Goal: Task Accomplishment & Management: Manage account settings

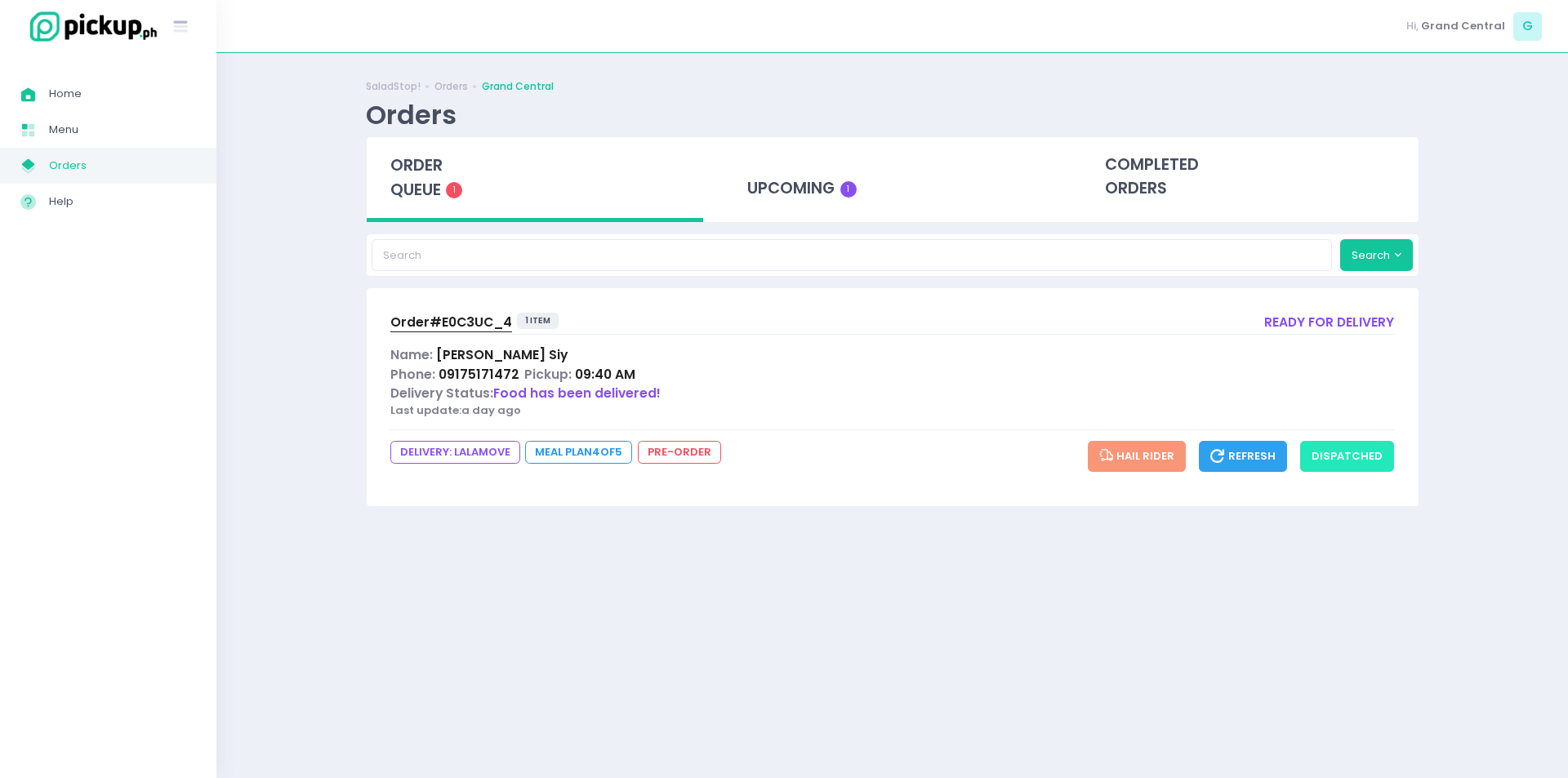
click at [1372, 462] on button "dispatched" at bounding box center [1347, 456] width 94 height 31
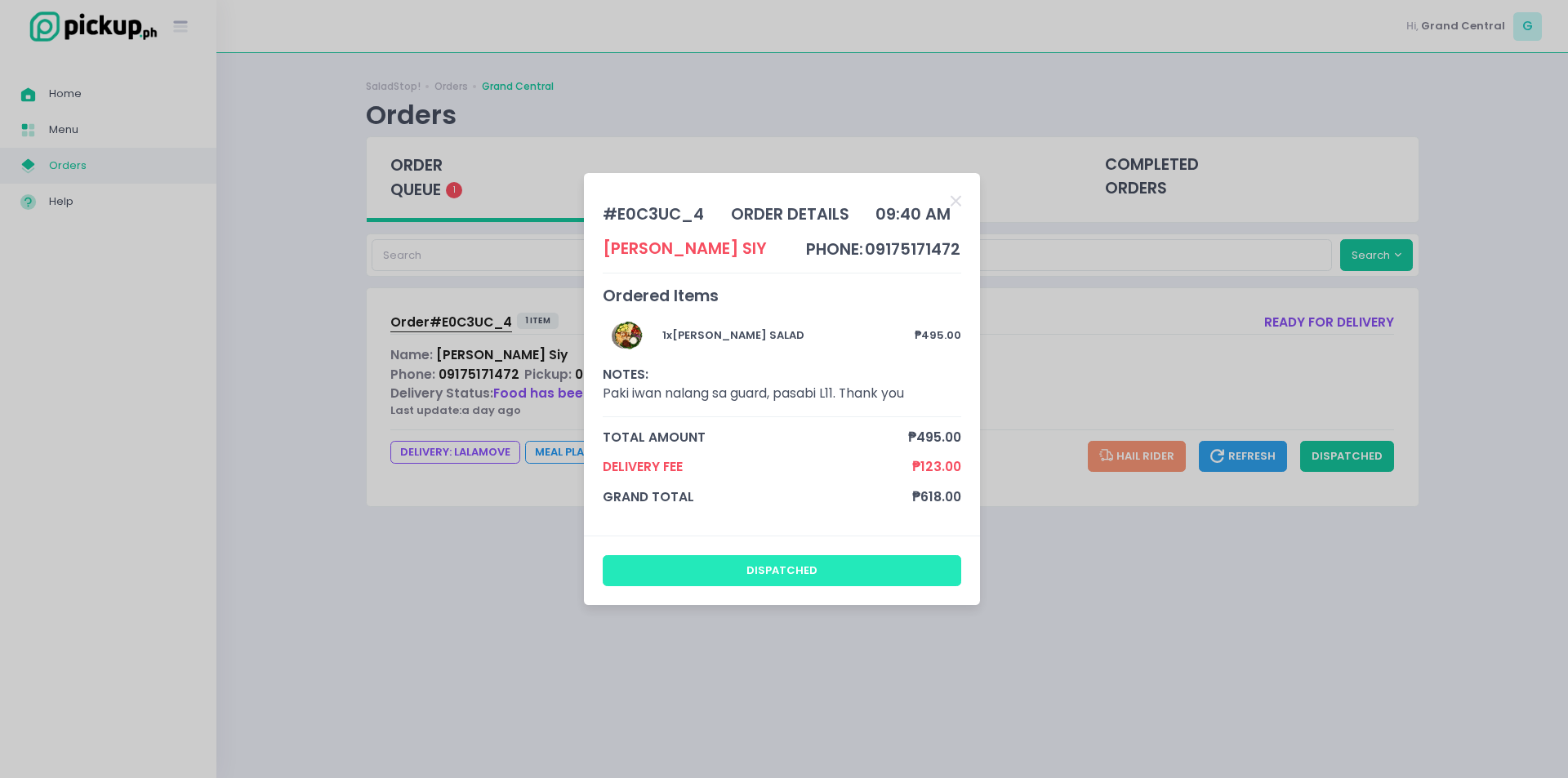
click at [684, 565] on button "dispatched" at bounding box center [782, 570] width 360 height 31
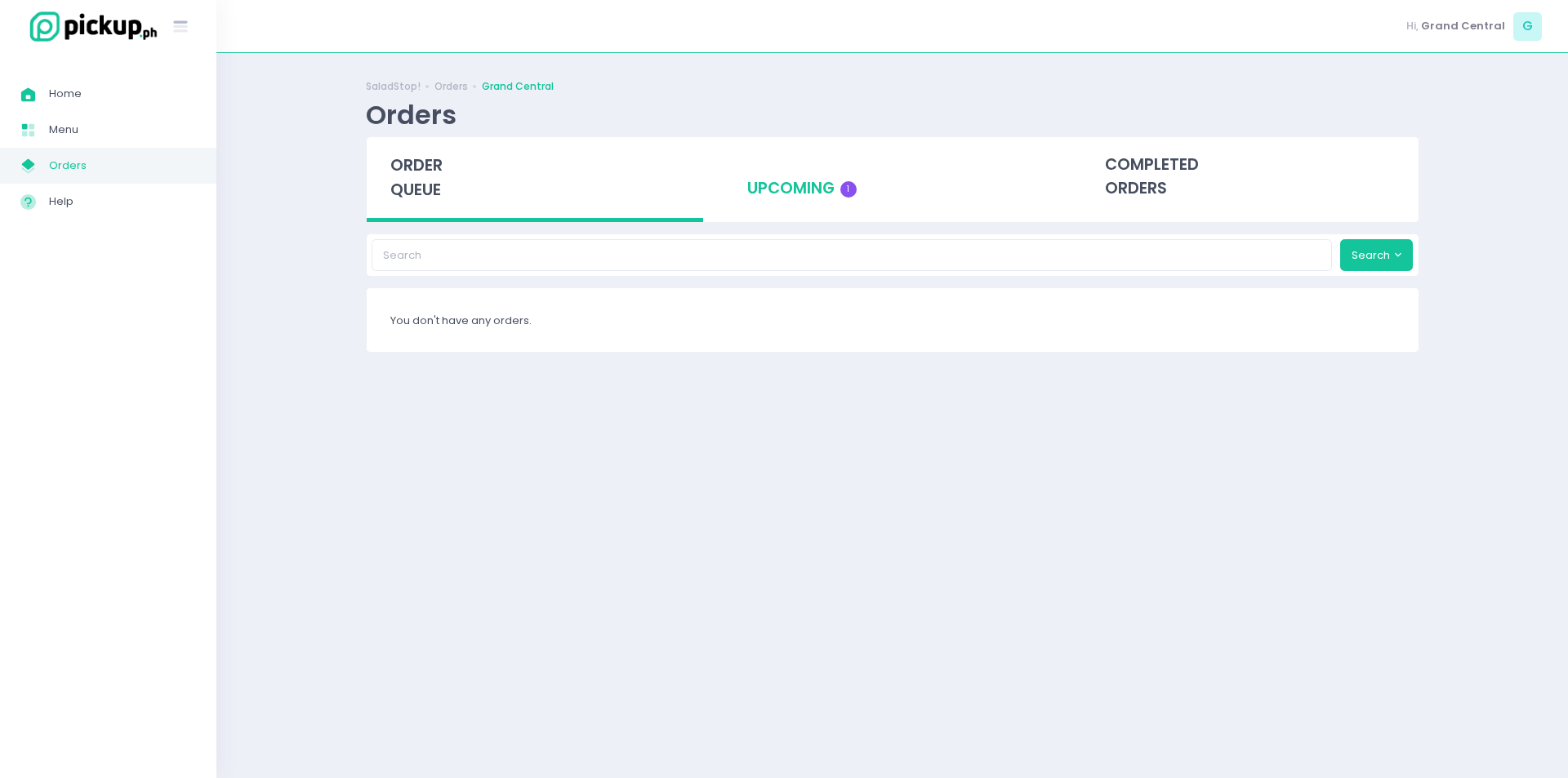
click at [810, 188] on div "upcoming 1" at bounding box center [892, 176] width 337 height 80
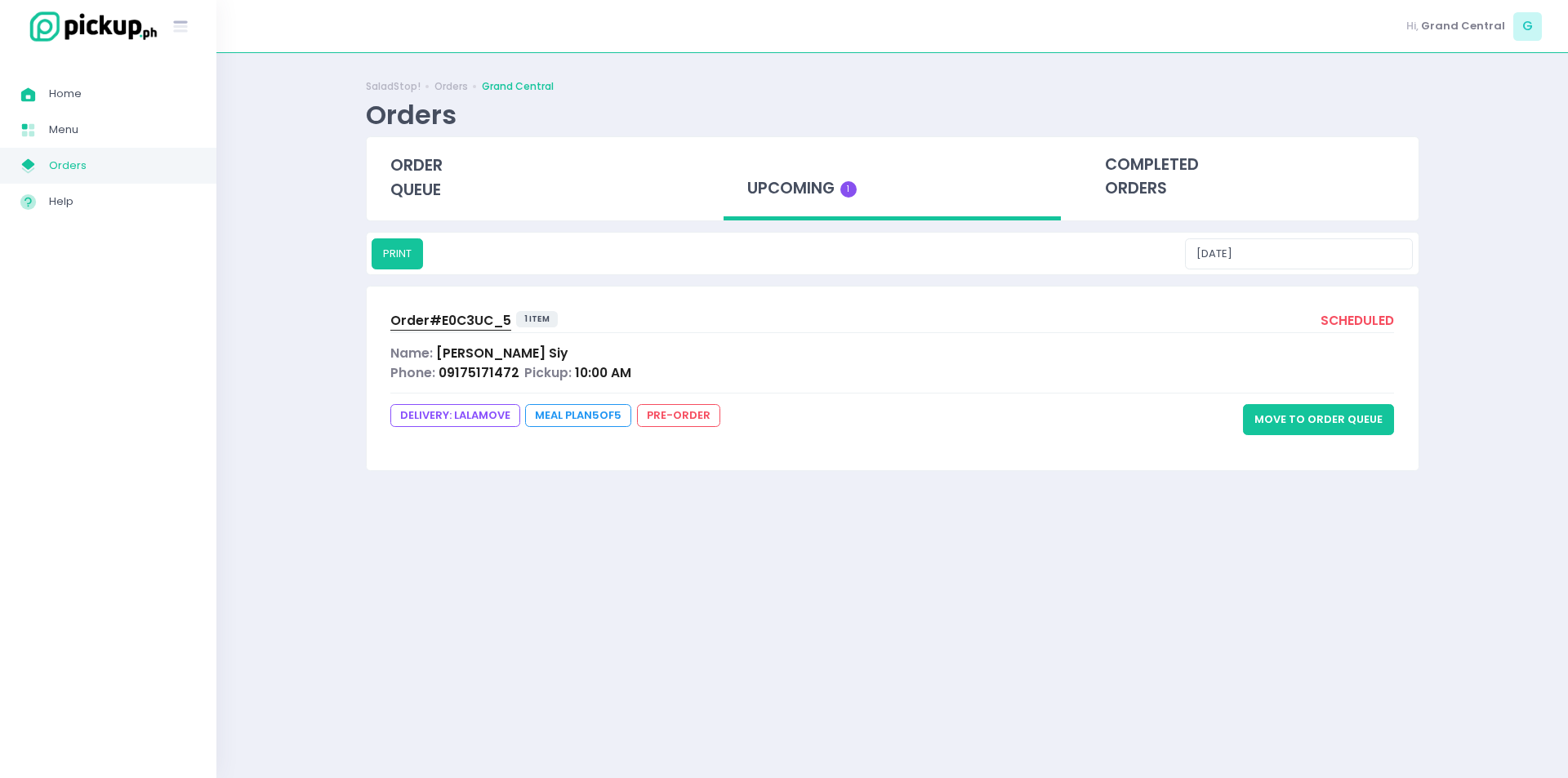
click at [1333, 414] on button "Move to Order Queue" at bounding box center [1318, 419] width 151 height 31
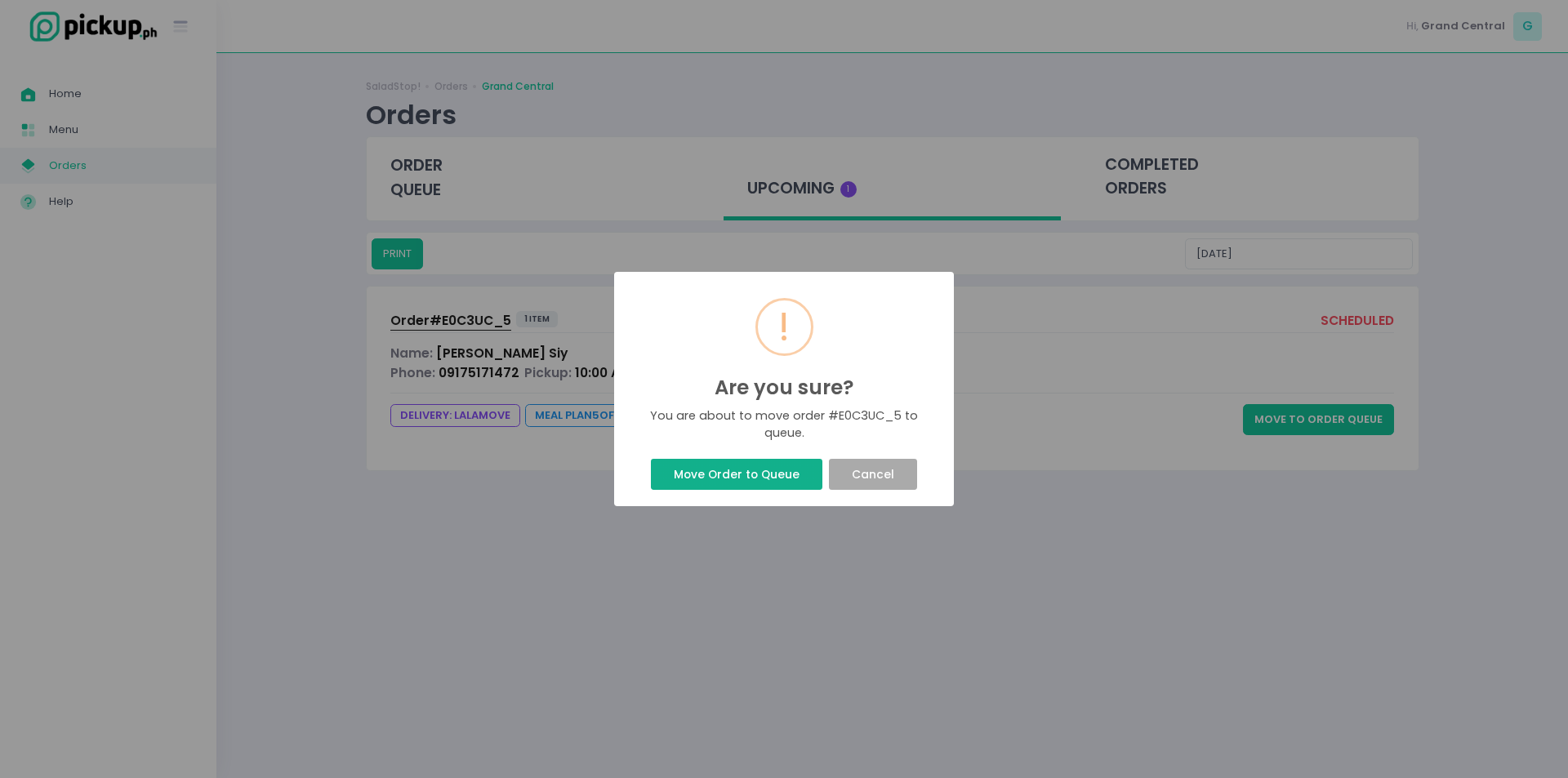
click at [751, 476] on button "Move Order to Queue" at bounding box center [736, 474] width 170 height 31
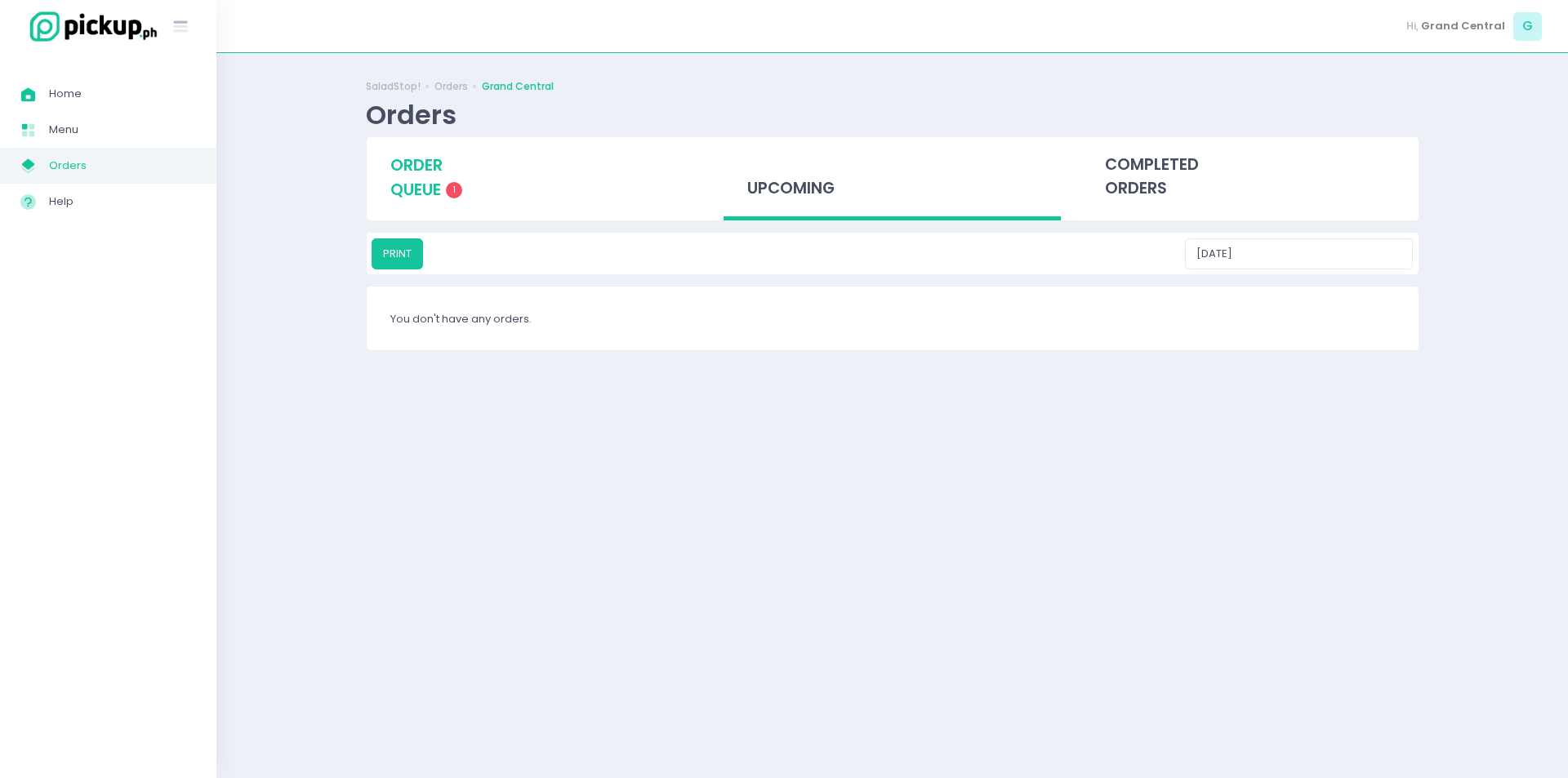
click at [408, 176] on div "order queue 1" at bounding box center [535, 177] width 337 height 81
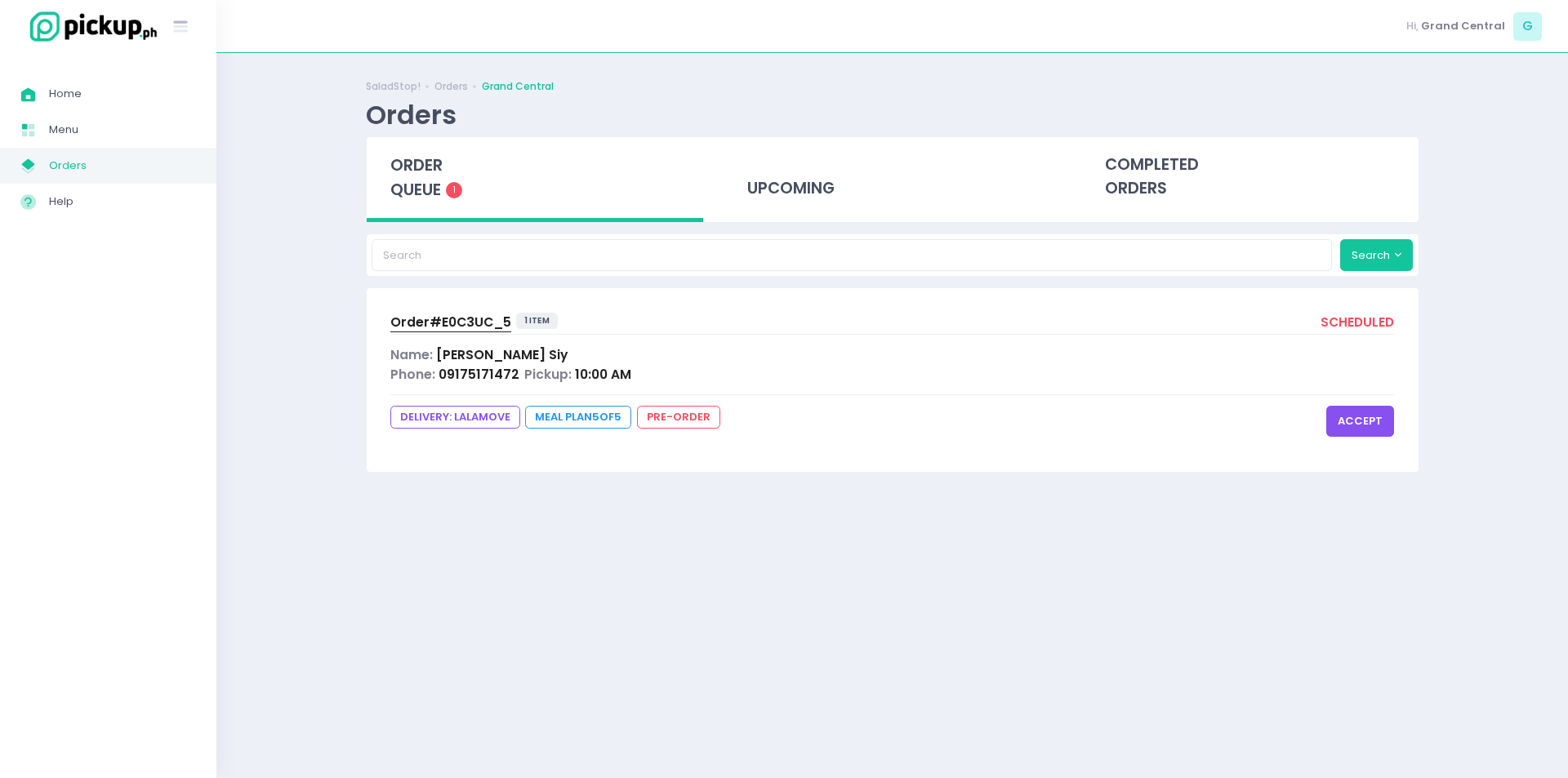
click at [508, 346] on div "Name: [PERSON_NAME]" at bounding box center [892, 355] width 1004 height 19
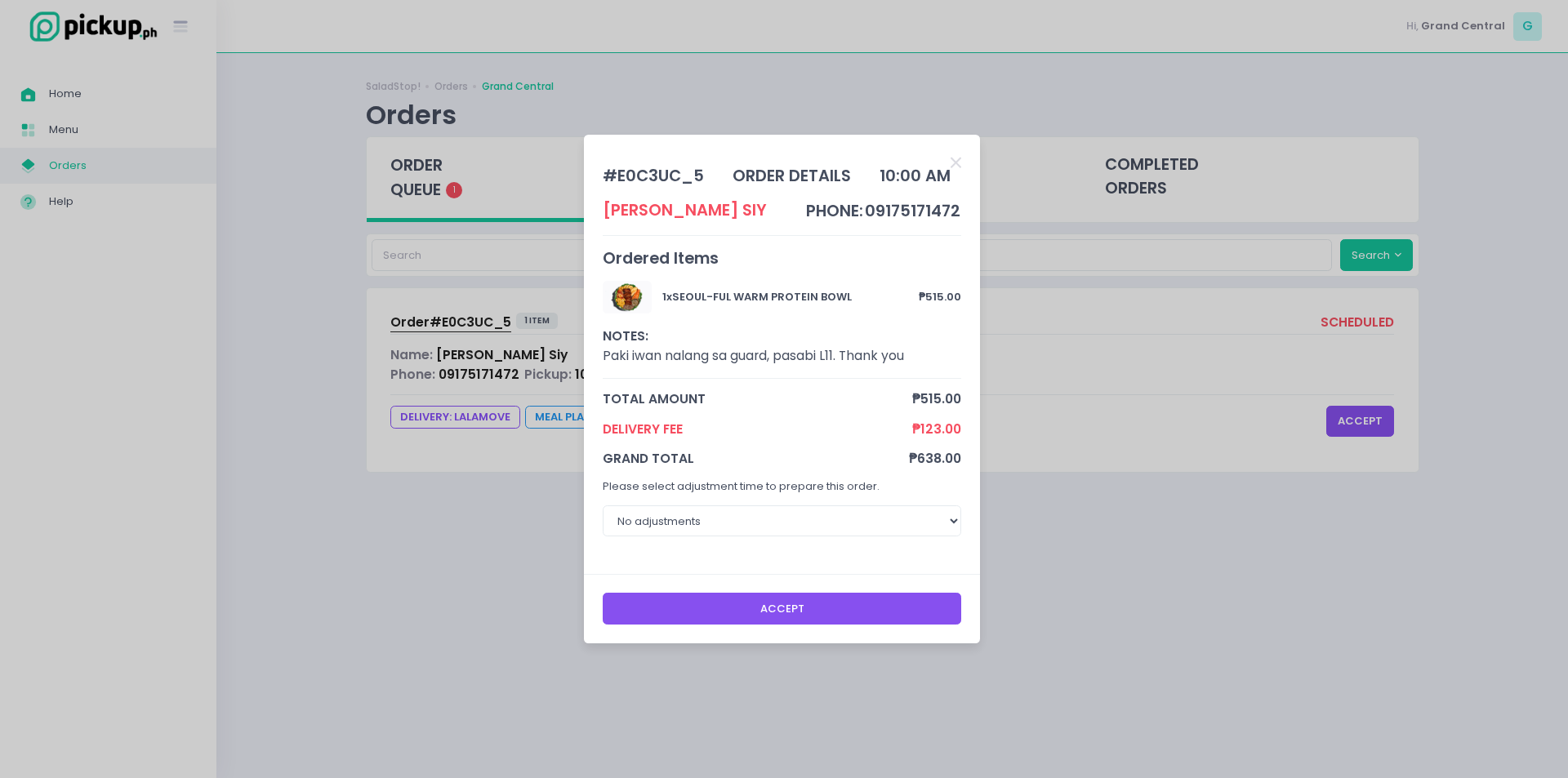
click at [792, 599] on button "Accept" at bounding box center [782, 608] width 360 height 31
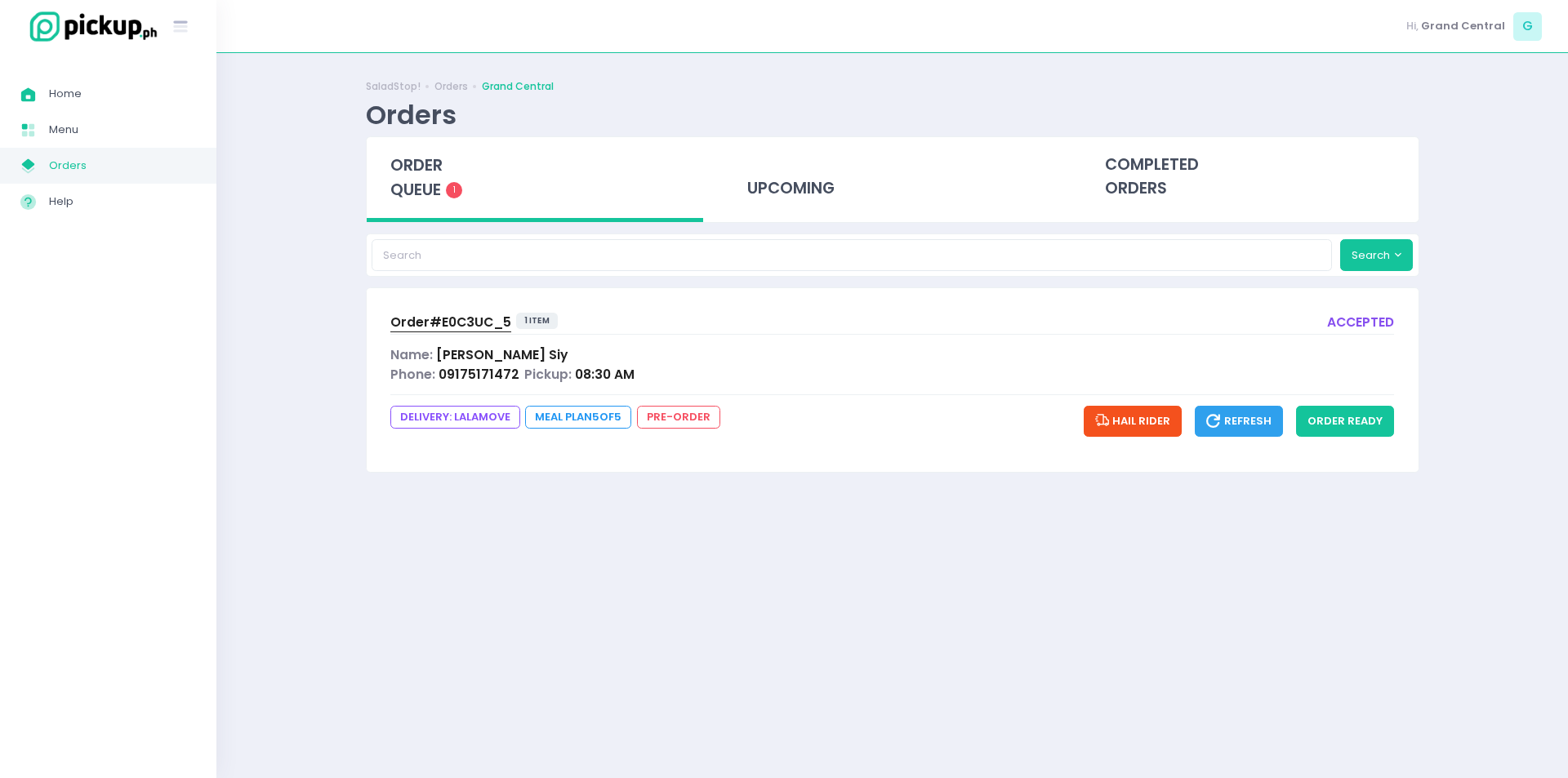
click at [456, 326] on span "Order# E0C3UC_5" at bounding box center [451, 321] width 121 height 17
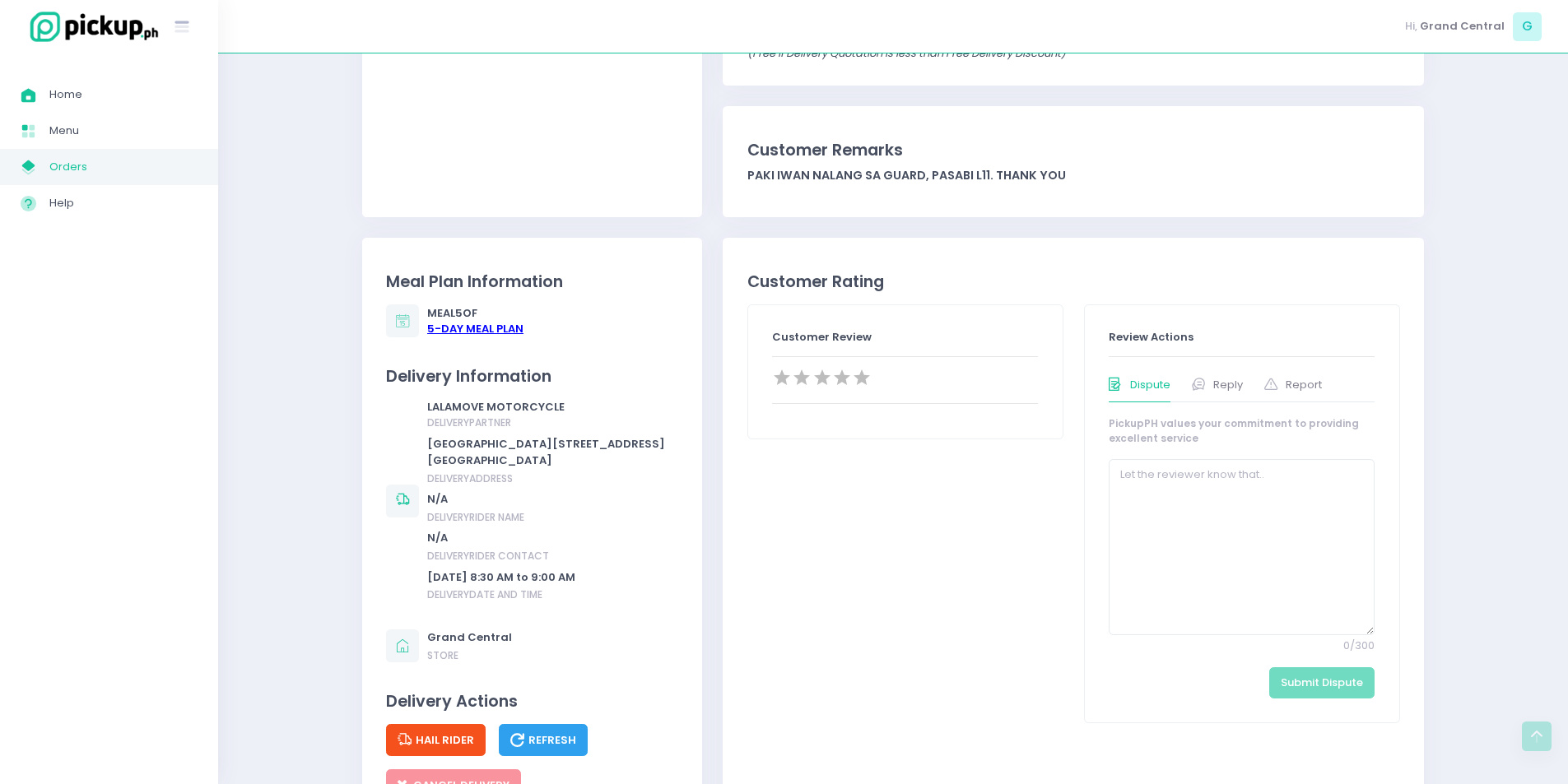
scroll to position [493, 0]
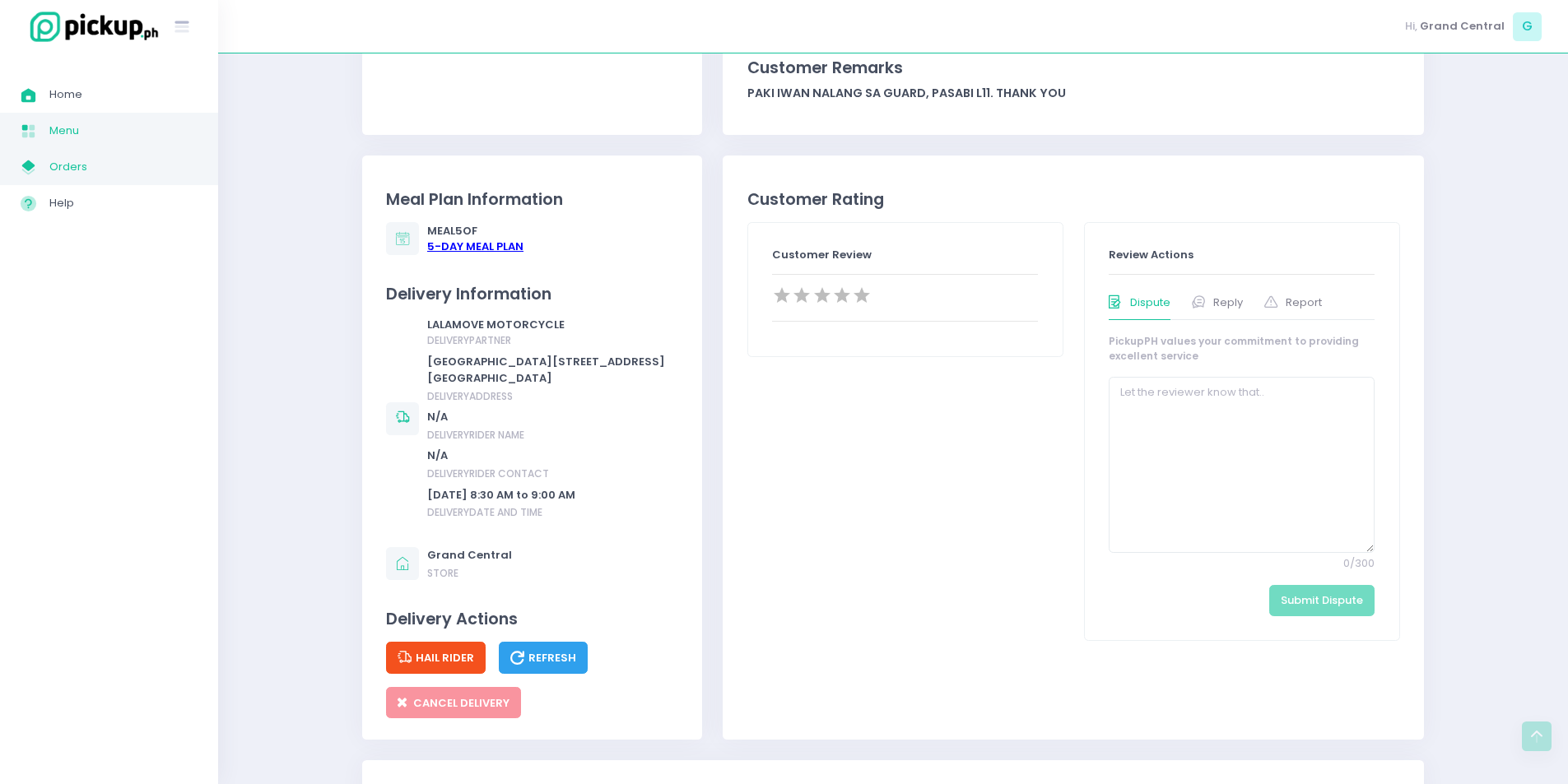
click at [91, 124] on span "Menu" at bounding box center [123, 130] width 148 height 21
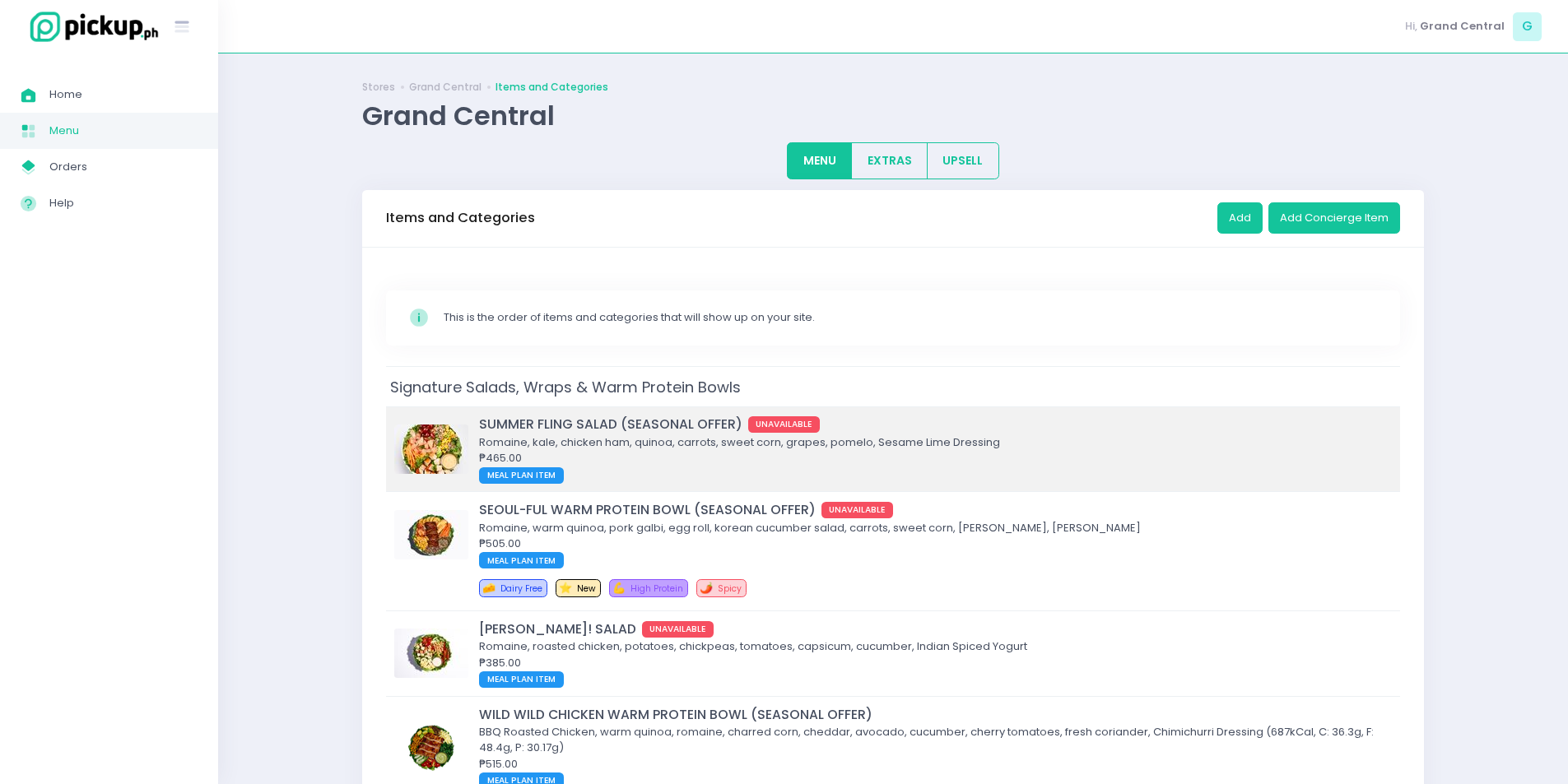
scroll to position [165, 0]
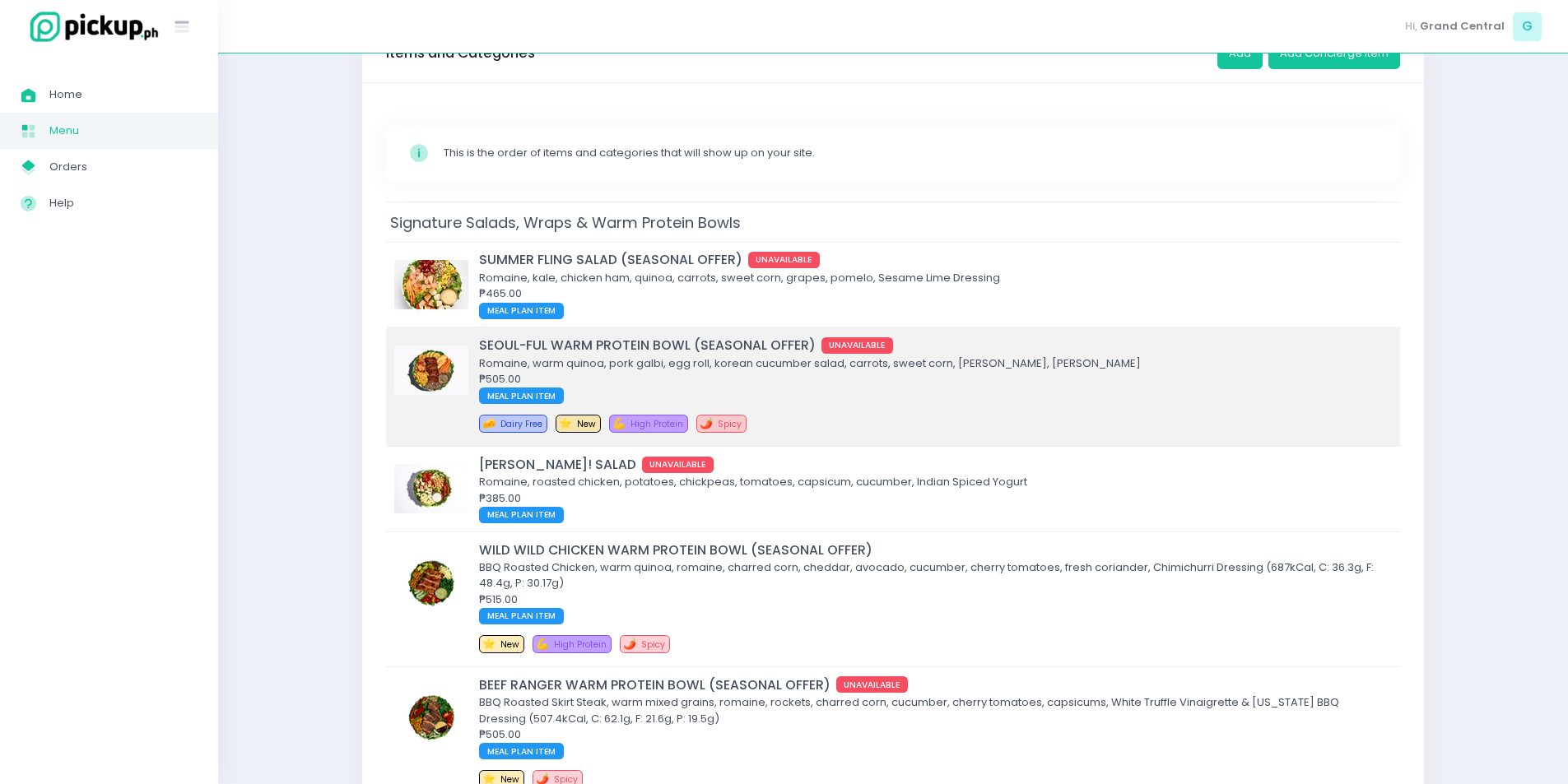
click at [638, 376] on div "₱505.00" at bounding box center [933, 380] width 908 height 16
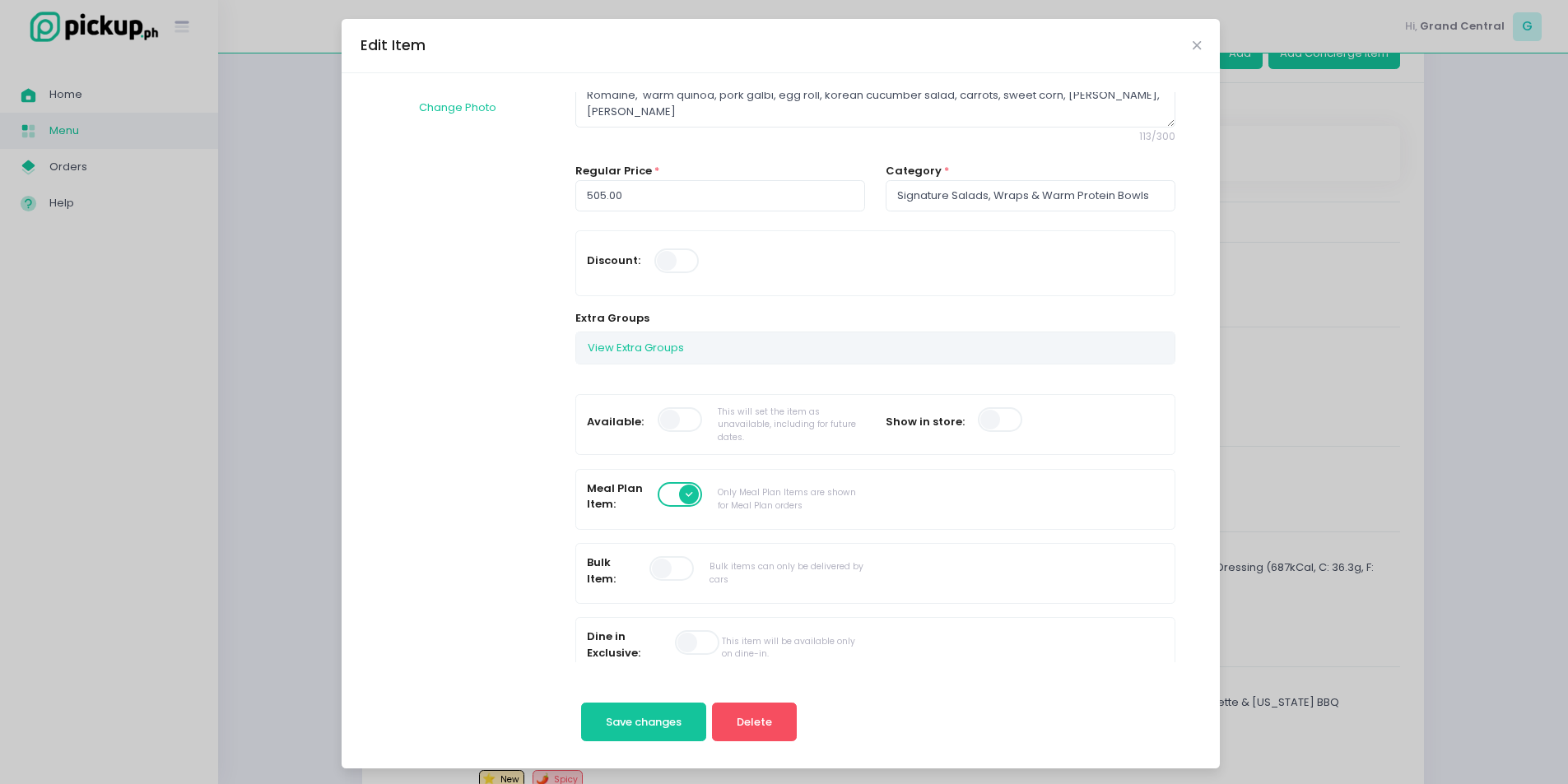
scroll to position [0, 0]
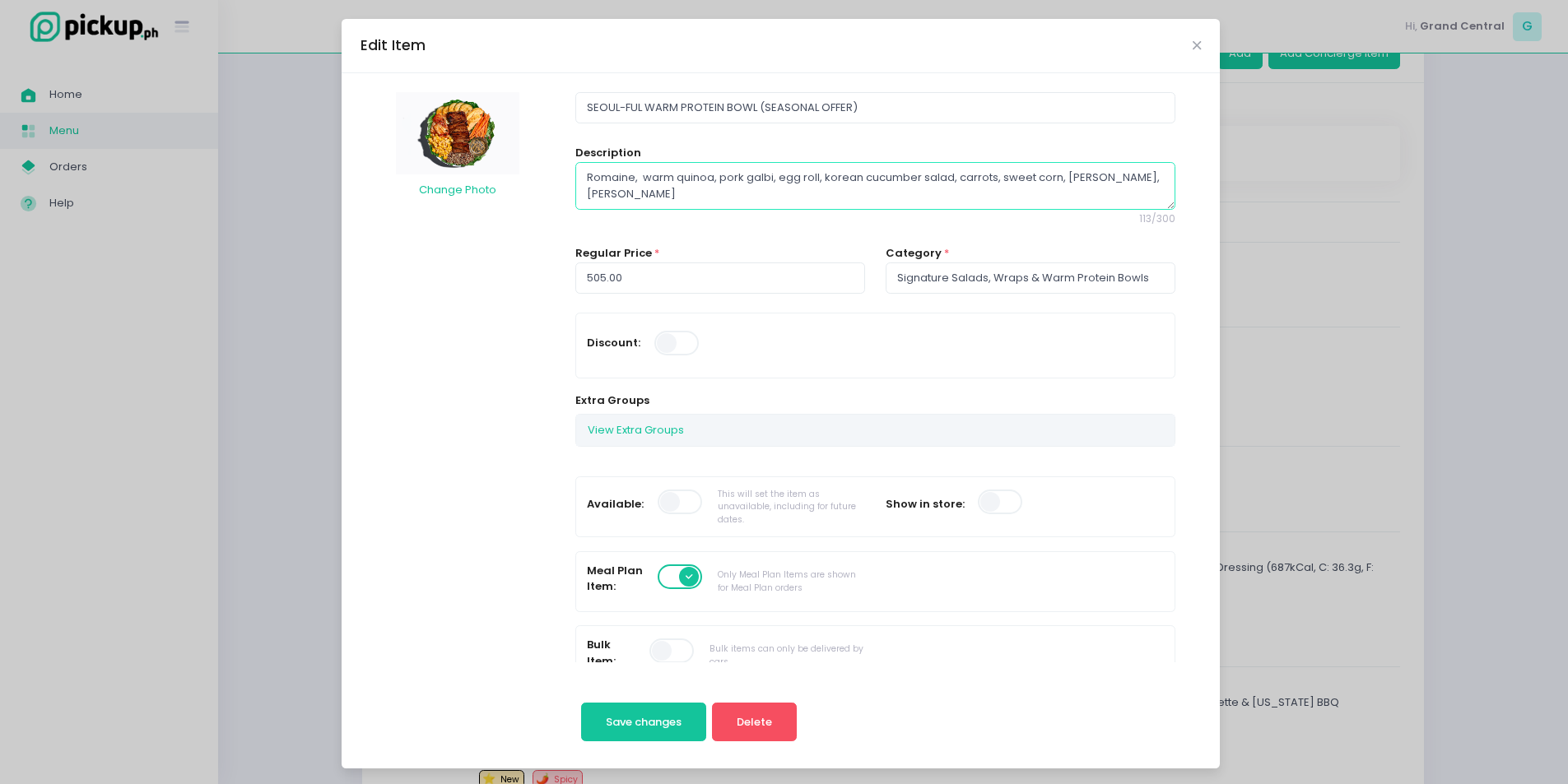
click at [720, 177] on textarea "Romaine, warm quinoa, pork galbi, egg roll, korean cucumber salad, carrots, swe…" at bounding box center [875, 186] width 599 height 48
click at [1197, 42] on div "Edit Item" at bounding box center [780, 46] width 878 height 54
click at [1189, 37] on div "Edit Item" at bounding box center [780, 46] width 878 height 54
click at [1192, 44] on icon "Close" at bounding box center [1196, 46] width 8 height 12
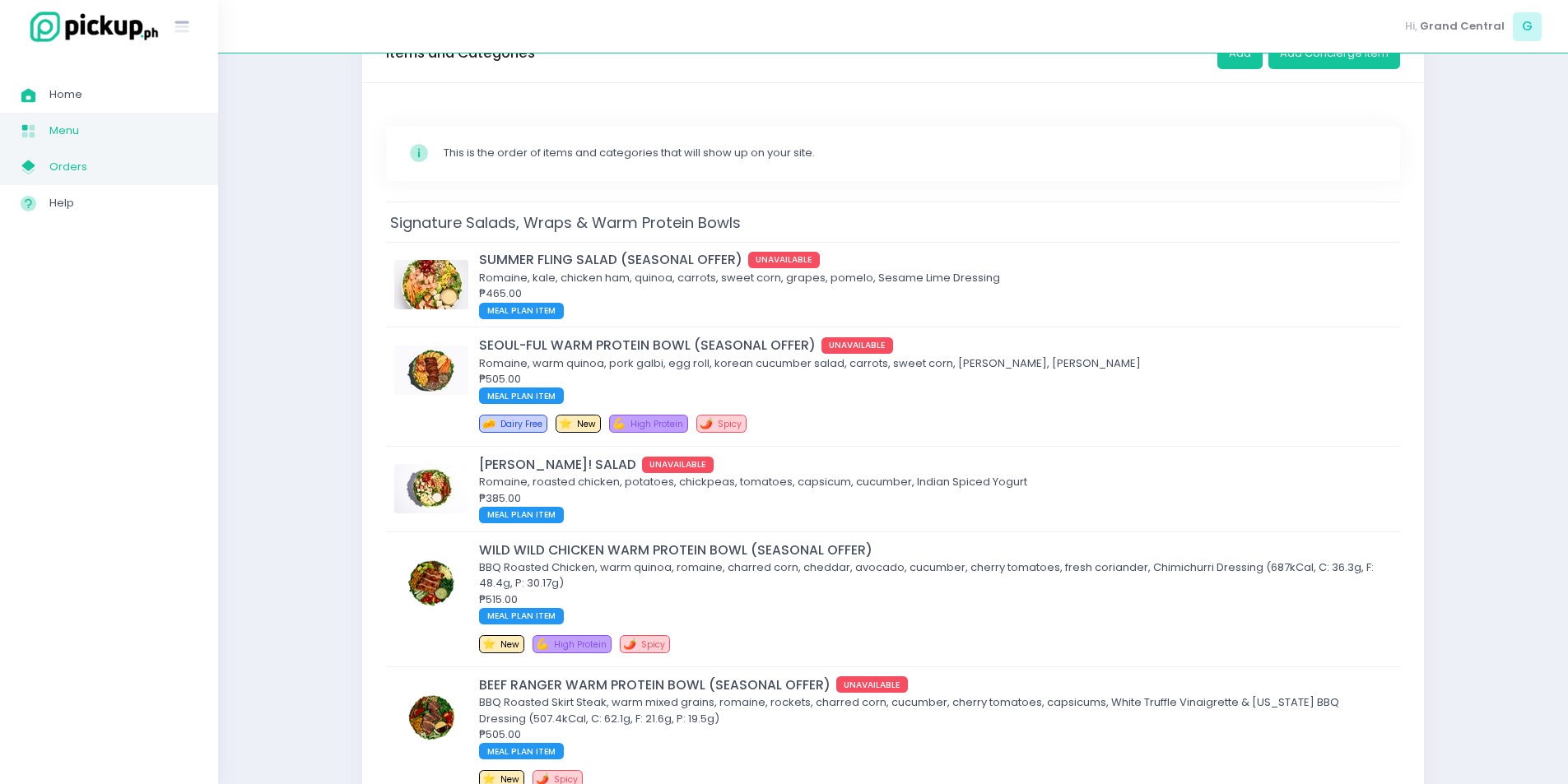
click at [73, 163] on span "Orders" at bounding box center [123, 167] width 148 height 21
